Goal: Task Accomplishment & Management: Manage account settings

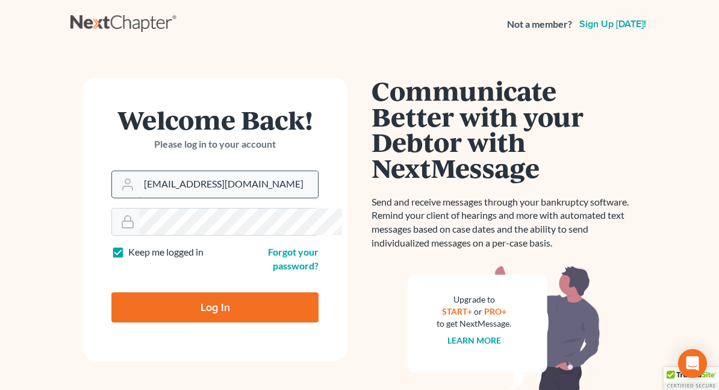
click at [205, 192] on input "[EMAIL_ADDRESS][DOMAIN_NAME]" at bounding box center [228, 184] width 179 height 27
type input "[EMAIL_ADDRESS][DOMAIN_NAME]"
click at [160, 305] on input "Log In" at bounding box center [214, 307] width 207 height 30
type input "Thinking..."
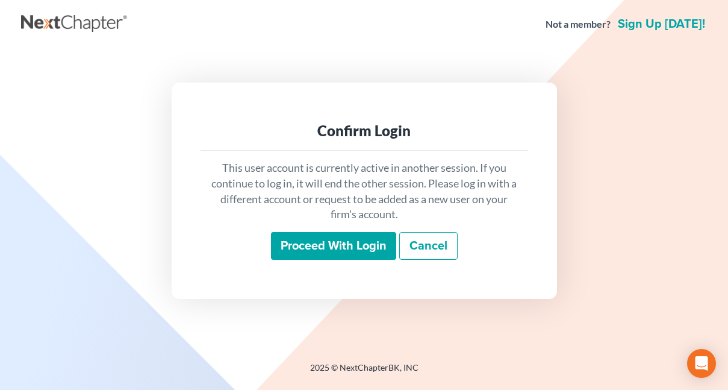
click at [316, 235] on input "Proceed with login" at bounding box center [333, 246] width 125 height 28
